Goal: Ask a question

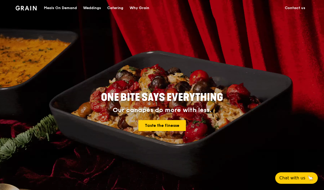
click at [298, 8] on link "Contact us" at bounding box center [295, 8] width 27 height 16
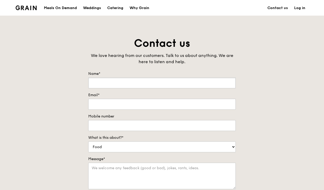
click at [157, 83] on input "Name*" at bounding box center [162, 82] width 148 height 11
type input "[PERSON_NAME]"
type input "[EMAIL_ADDRESS][DOMAIN_NAME]"
click at [157, 126] on input "Mobile number" at bounding box center [162, 125] width 148 height 11
type input "93826763"
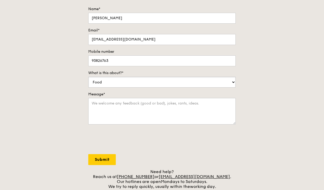
scroll to position [78, 0]
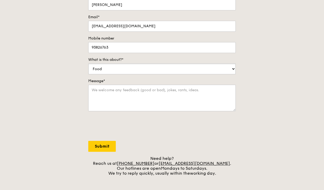
select select "Catering"
click at [195, 92] on textarea "Message*" at bounding box center [162, 98] width 148 height 26
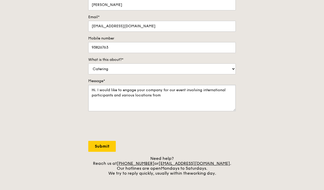
click at [168, 89] on textarea "Hi. I would like to engage your company for our event involving international p…" at bounding box center [162, 98] width 148 height 26
click at [226, 93] on textarea "Hi. I would like to engage your company to provide tea refreshments for our eve…" at bounding box center [162, 98] width 148 height 26
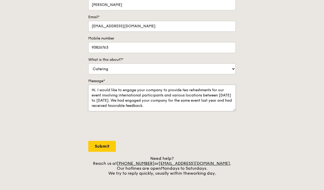
click at [168, 105] on textarea "Hi. I would like to engage your company to provide tea refreshments for our eve…" at bounding box center [162, 98] width 148 height 26
click at [175, 106] on textarea "Hi. I would like to engage your company to provide tea refreshments for our eve…" at bounding box center [162, 98] width 148 height 26
type textarea "Hi. I would like to engage your company to provide tea refreshments for our eve…"
click at [92, 144] on input "Submit" at bounding box center [102, 146] width 28 height 11
select select "Food"
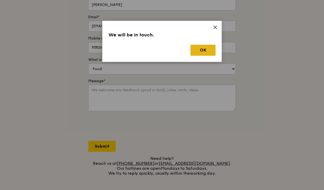
click at [210, 54] on button "OK" at bounding box center [203, 50] width 25 height 11
